Goal: Book appointment/travel/reservation

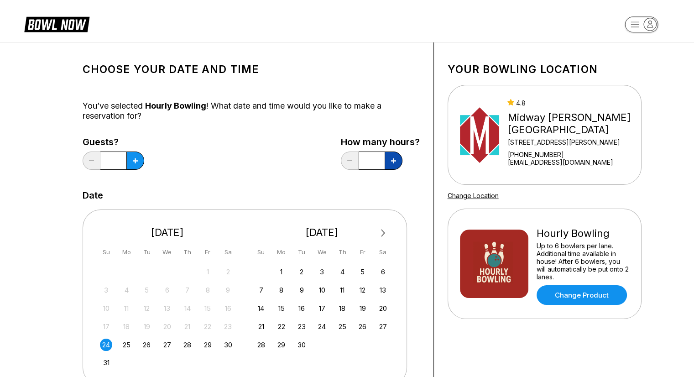
click at [144, 155] on button at bounding box center [135, 161] width 18 height 18
click at [144, 163] on button at bounding box center [135, 161] width 18 height 18
type input "*"
click at [140, 163] on button at bounding box center [135, 161] width 18 height 18
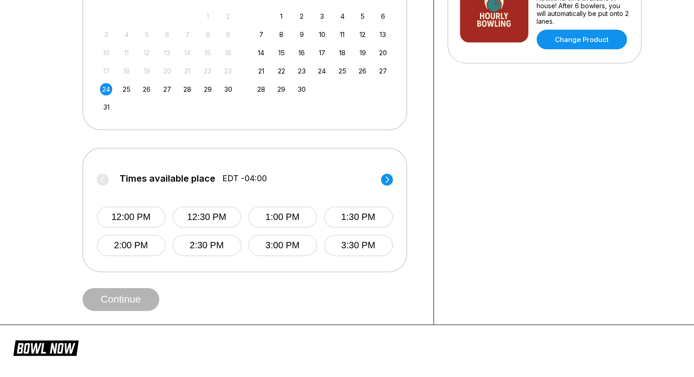
scroll to position [257, 0]
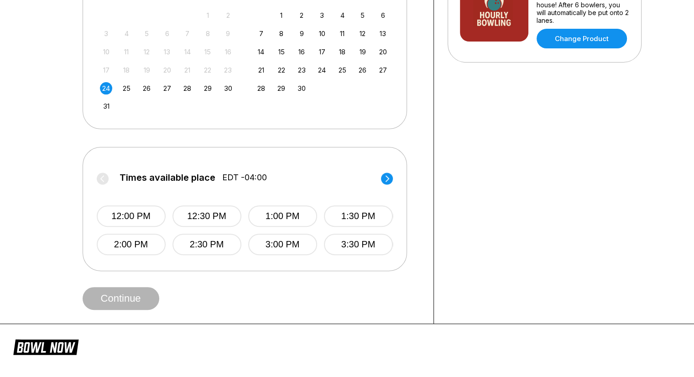
click at [385, 179] on circle at bounding box center [387, 179] width 12 height 12
click at [150, 248] on button "6:00 PM" at bounding box center [130, 244] width 69 height 21
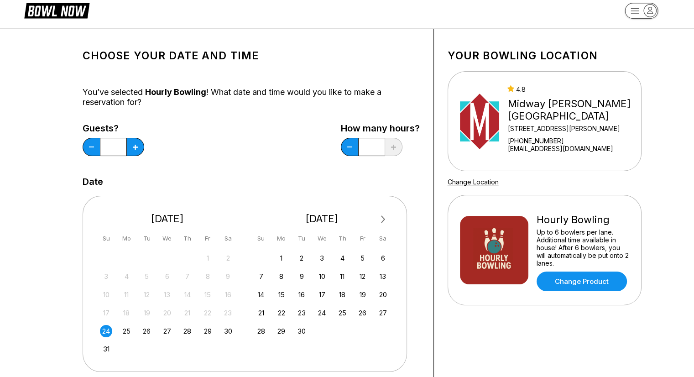
scroll to position [11, 0]
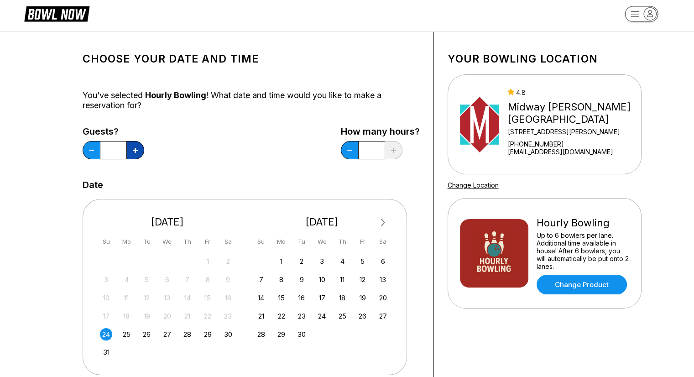
click at [142, 151] on button at bounding box center [135, 150] width 18 height 18
click at [86, 150] on button at bounding box center [92, 150] width 18 height 18
type input "*"
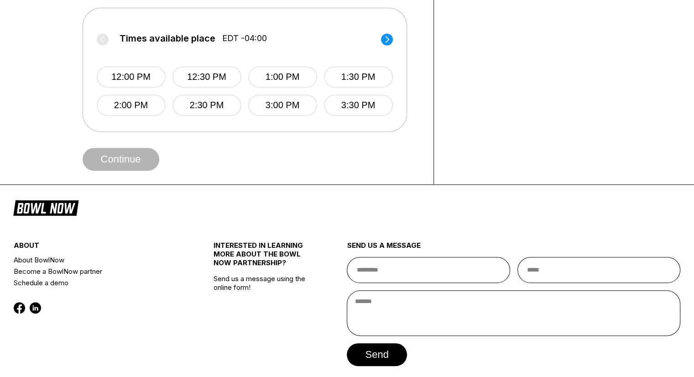
scroll to position [352, 0]
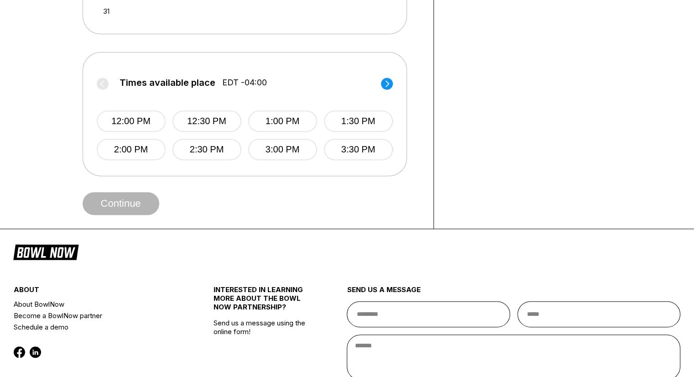
click at [383, 81] on circle at bounding box center [387, 84] width 12 height 12
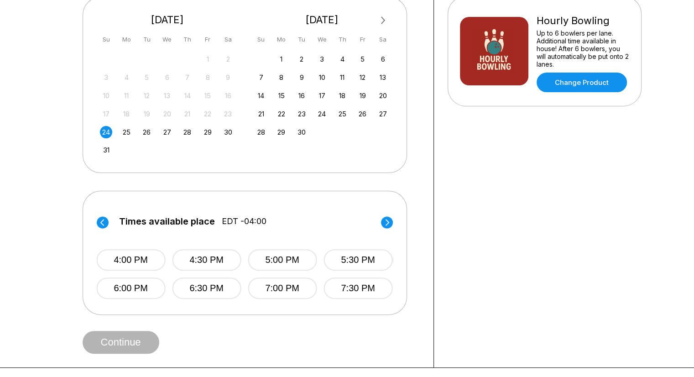
scroll to position [283, 0]
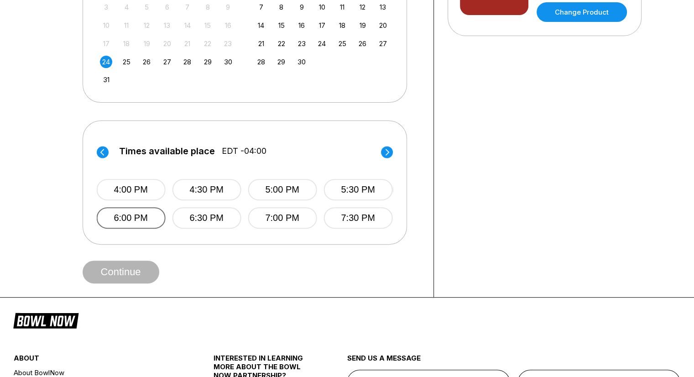
click at [127, 222] on button "6:00 PM" at bounding box center [130, 217] width 69 height 21
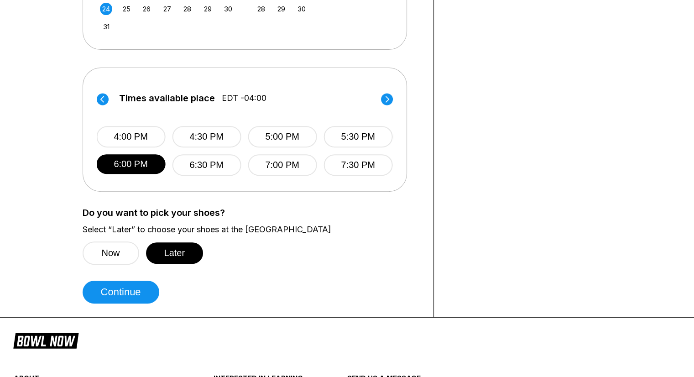
scroll to position [336, 0]
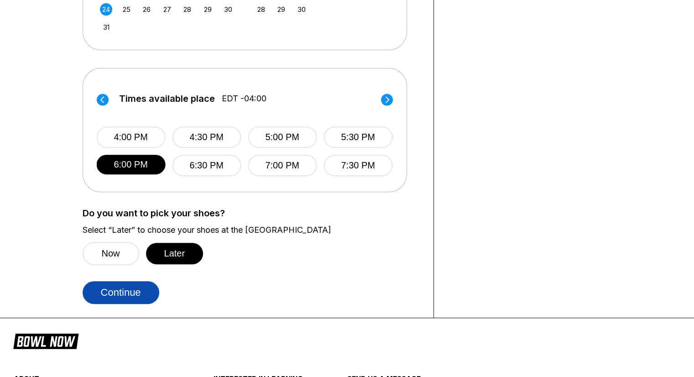
click at [144, 289] on button "Continue" at bounding box center [121, 292] width 77 height 23
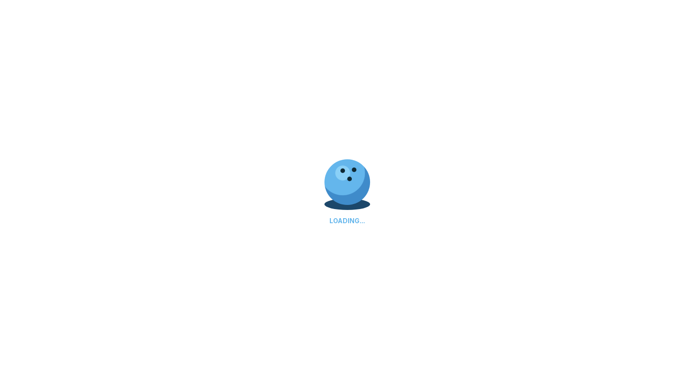
select select "**"
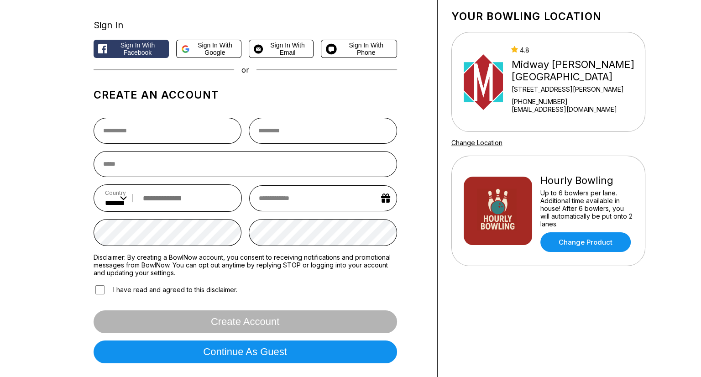
scroll to position [50, 0]
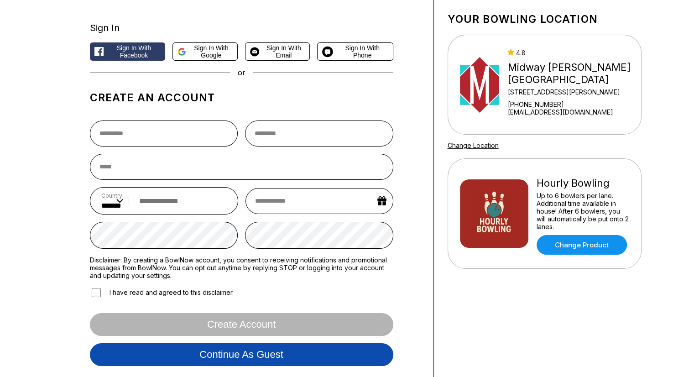
click at [238, 349] on button "Continue as guest" at bounding box center [242, 354] width 304 height 23
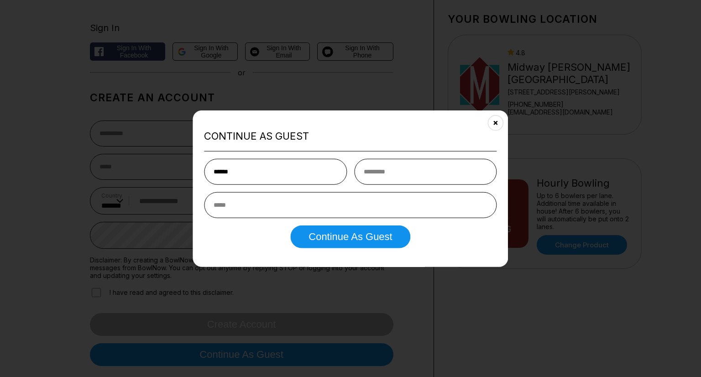
type input "******"
click at [387, 168] on input "text" at bounding box center [425, 171] width 143 height 26
type input "******"
click at [363, 209] on input "email" at bounding box center [350, 205] width 293 height 26
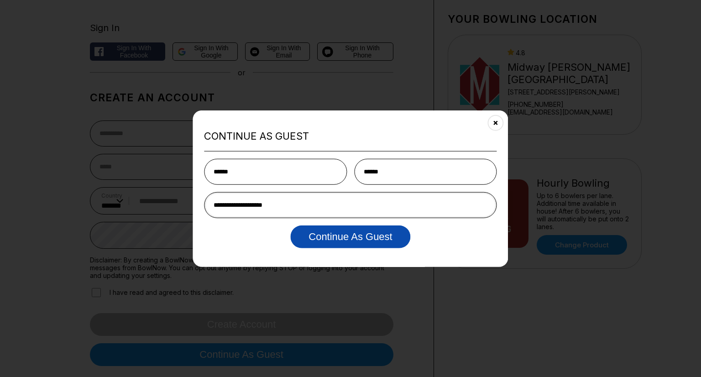
type input "**********"
click at [346, 243] on button "Continue as Guest" at bounding box center [350, 236] width 120 height 23
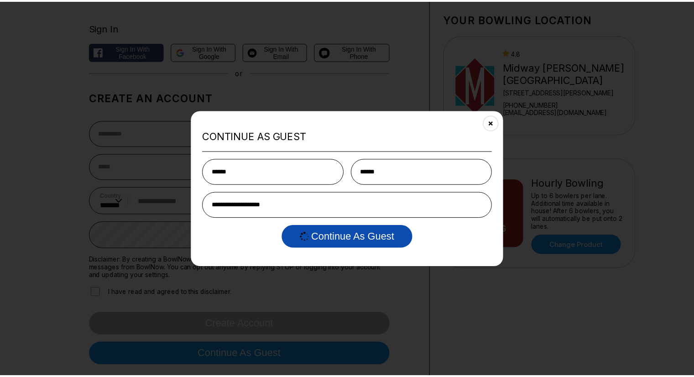
scroll to position [0, 0]
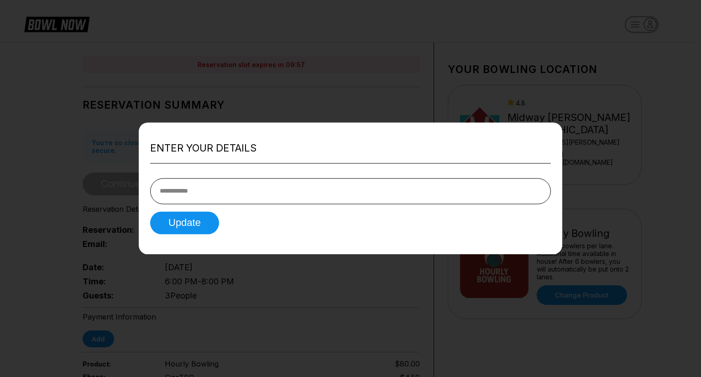
click at [245, 195] on input "tel" at bounding box center [350, 191] width 401 height 26
type input "**********"
click at [196, 231] on button "Update" at bounding box center [184, 222] width 69 height 23
